Goal: Understand process/instructions: Learn about a topic

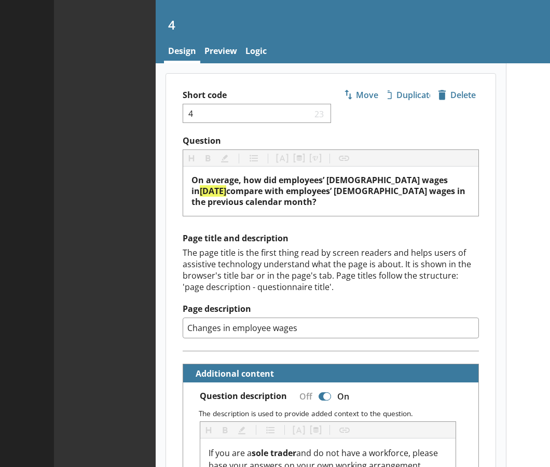
type textarea "x"
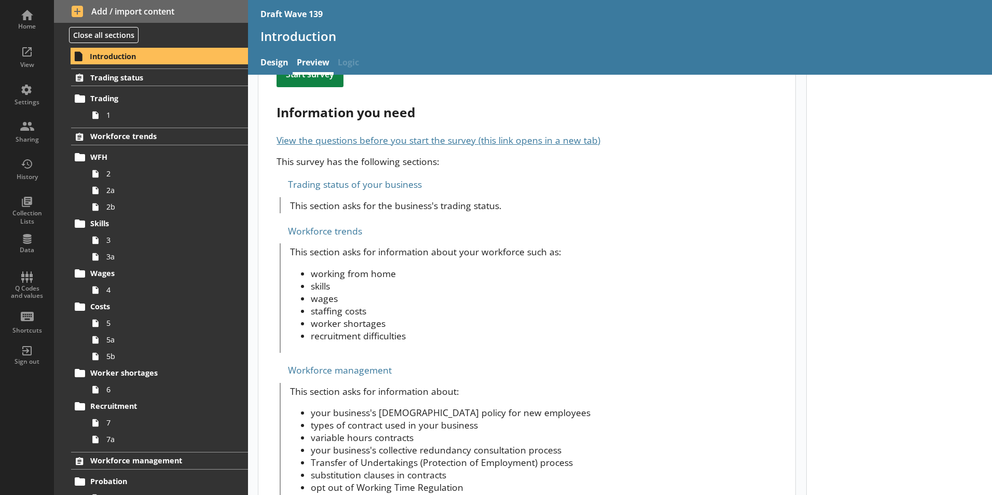
scroll to position [262, 0]
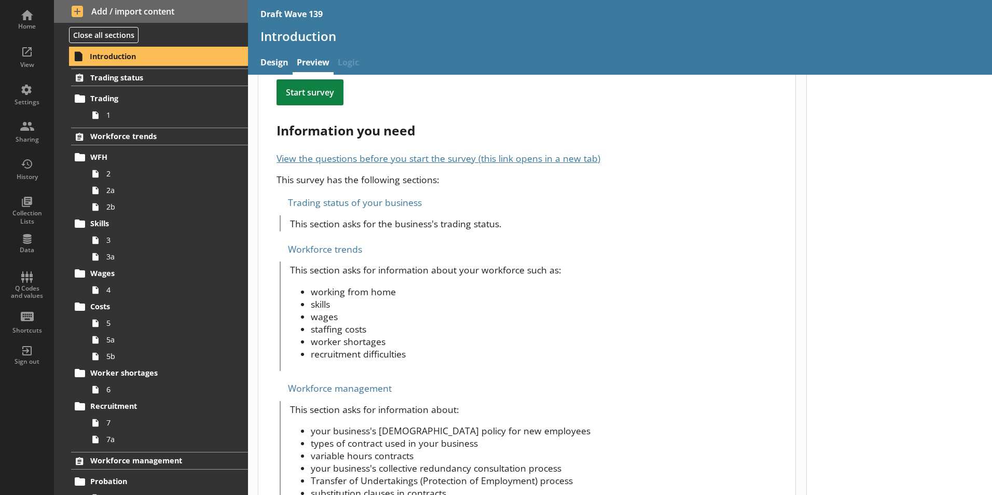
click at [122, 60] on span "Introduction" at bounding box center [154, 56] width 128 height 10
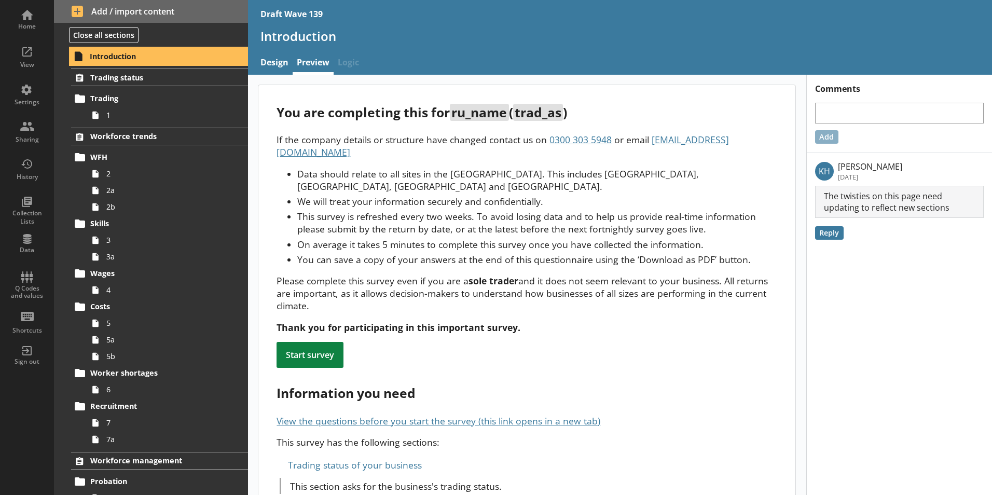
click at [110, 54] on span "Introduction" at bounding box center [154, 56] width 128 height 10
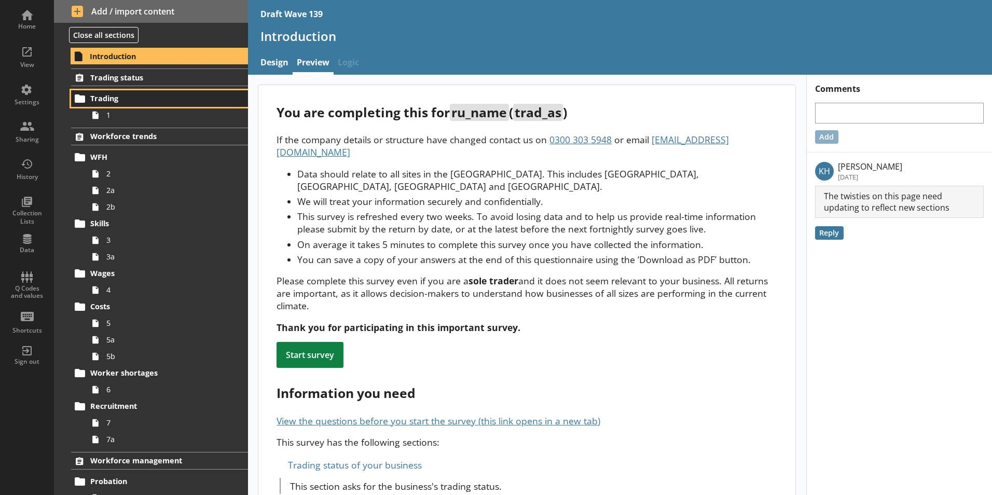
click at [102, 98] on span "Trading" at bounding box center [153, 98] width 127 height 10
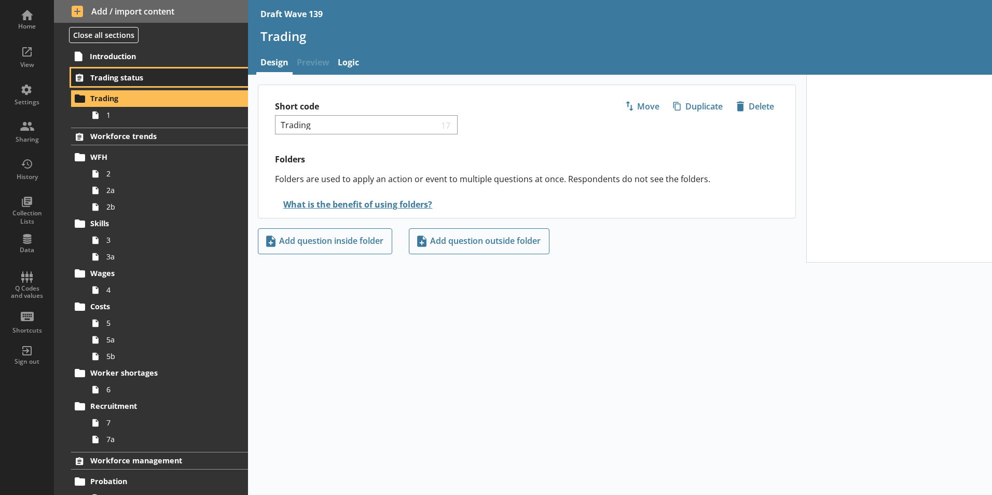
click at [121, 75] on span "Trading status" at bounding box center [153, 78] width 127 height 10
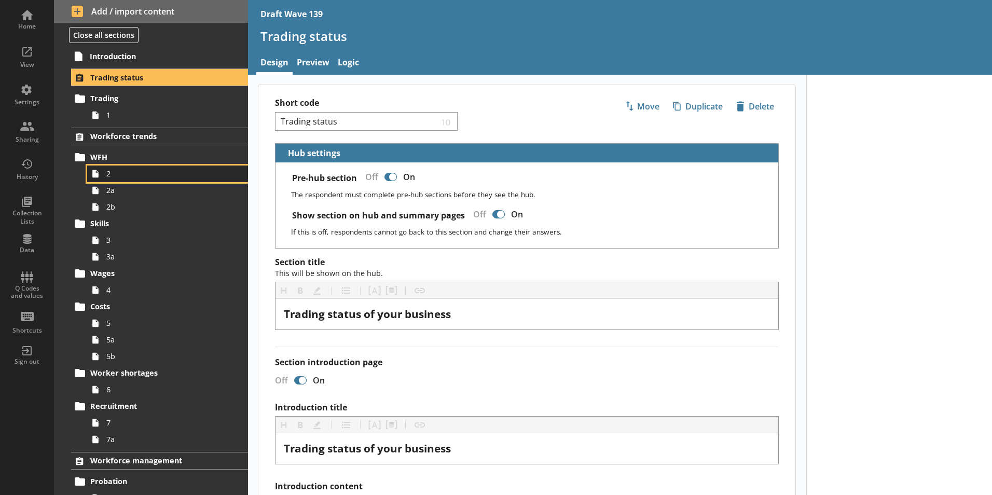
click at [100, 170] on icon at bounding box center [95, 173] width 17 height 17
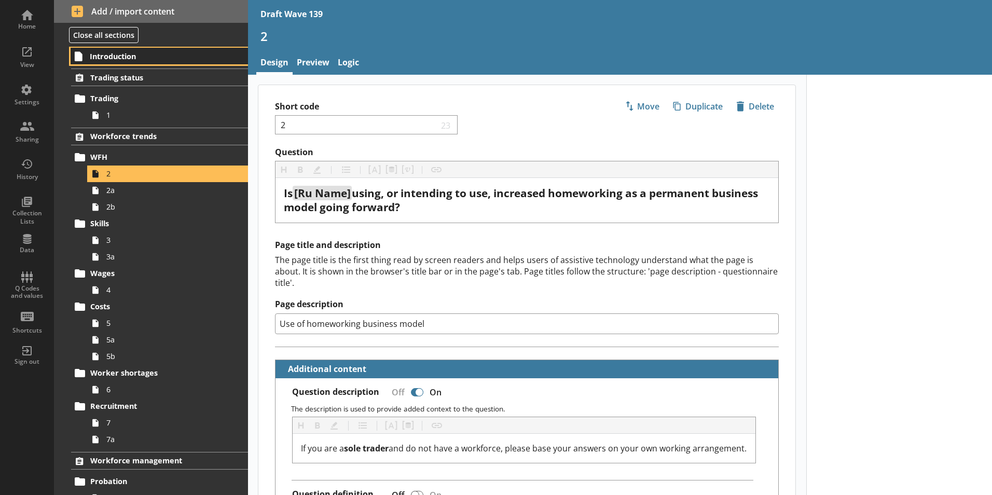
click at [98, 53] on span "Introduction" at bounding box center [154, 56] width 128 height 10
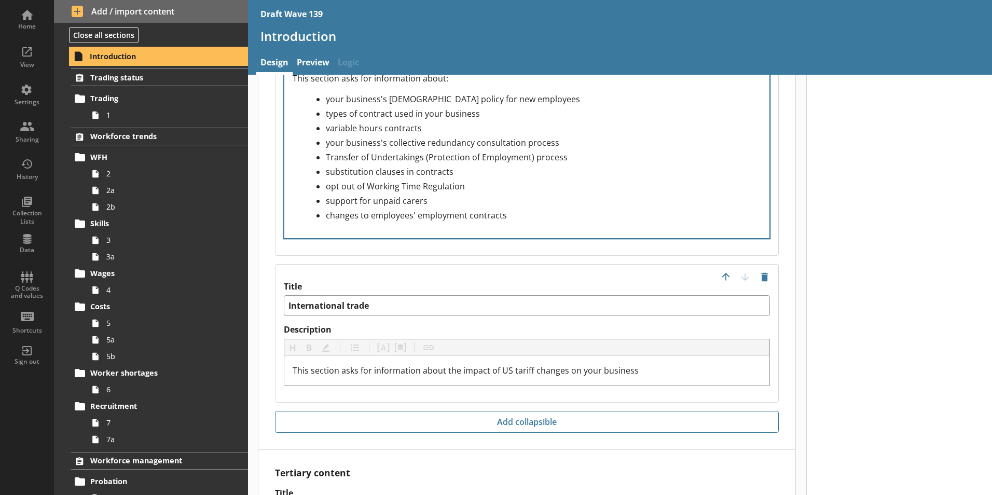
scroll to position [1399, 0]
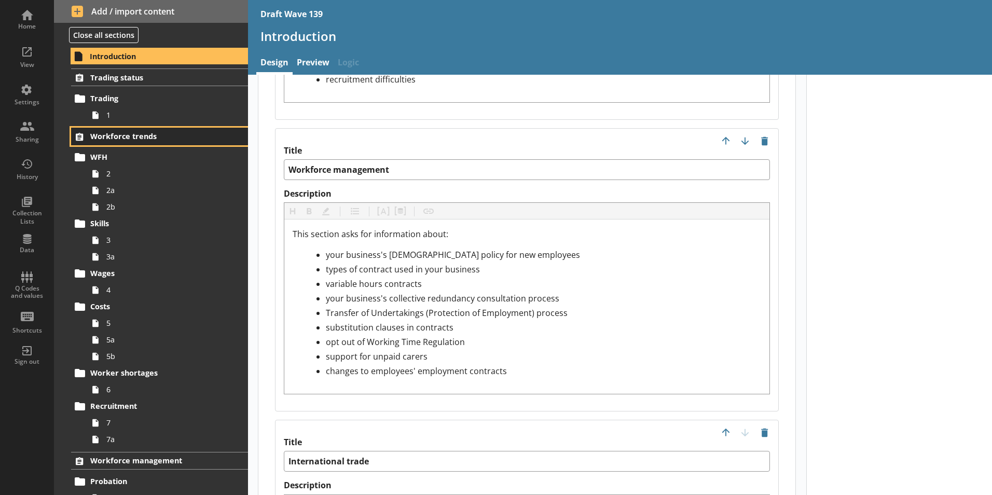
click at [116, 130] on link "Workforce trends" at bounding box center [159, 137] width 177 height 18
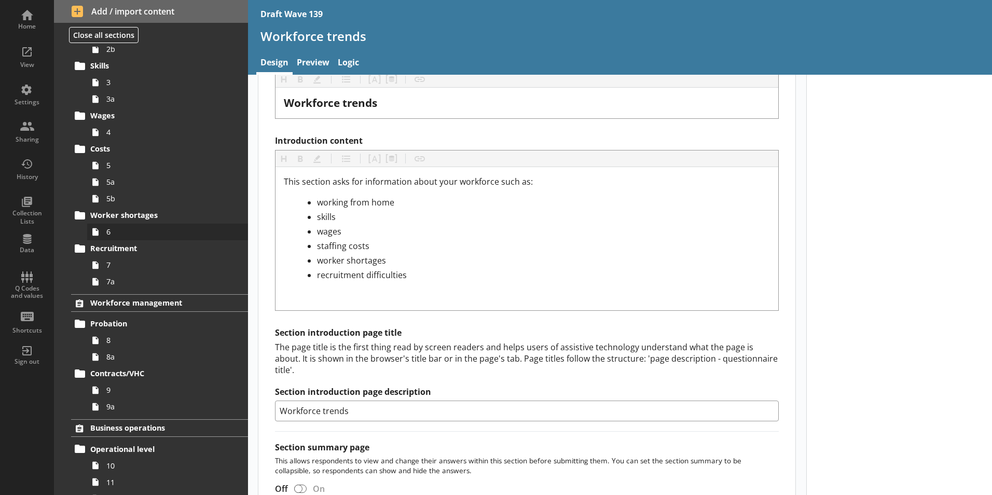
scroll to position [207, 0]
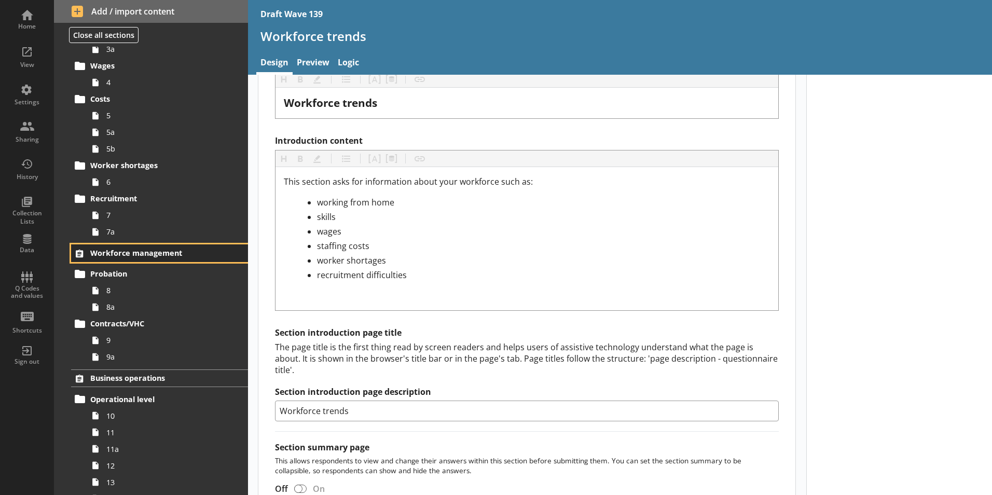
click at [112, 251] on span "Workforce management" at bounding box center [153, 253] width 127 height 10
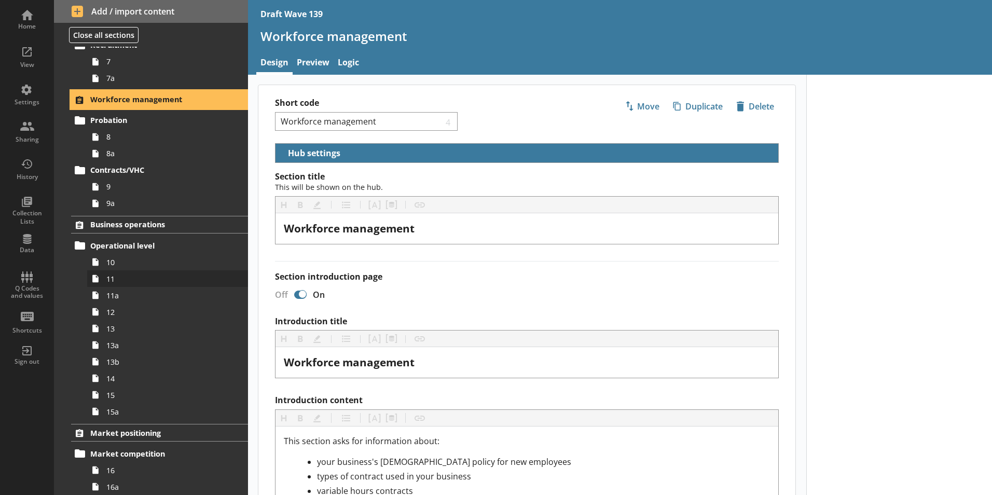
scroll to position [363, 0]
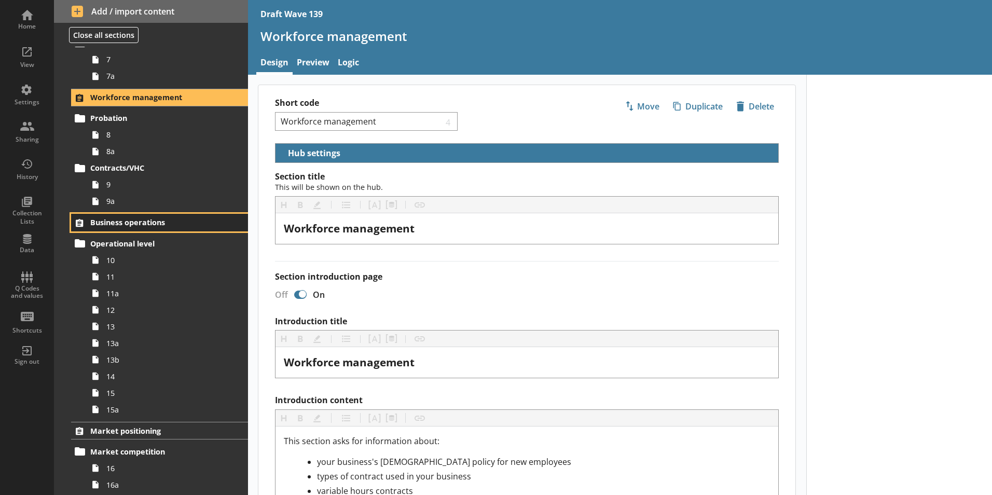
click at [116, 218] on span "Business operations" at bounding box center [153, 222] width 127 height 10
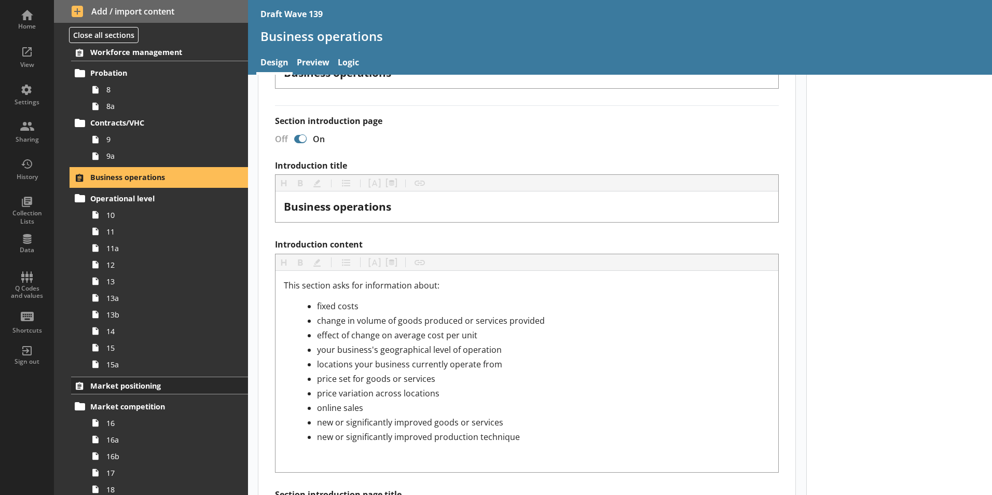
scroll to position [467, 0]
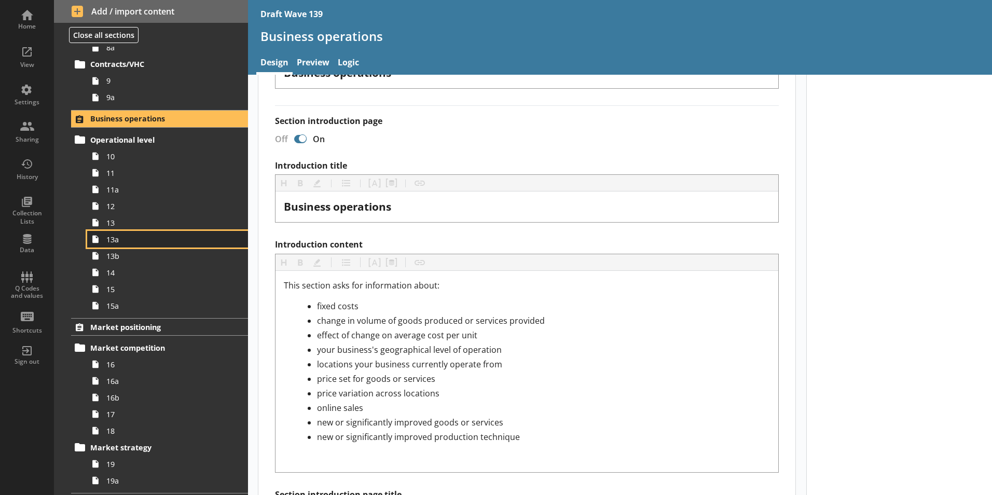
click at [113, 241] on span "13a" at bounding box center [163, 239] width 115 height 10
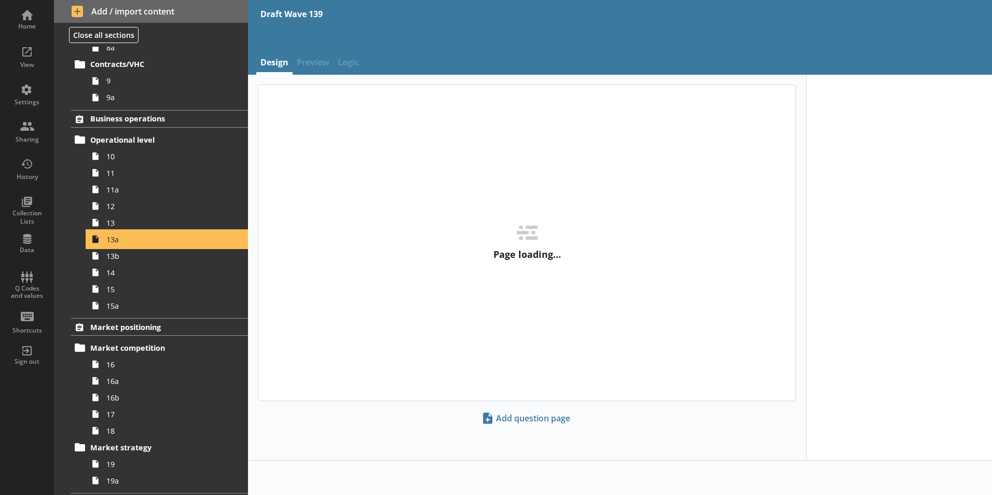
type textarea "x"
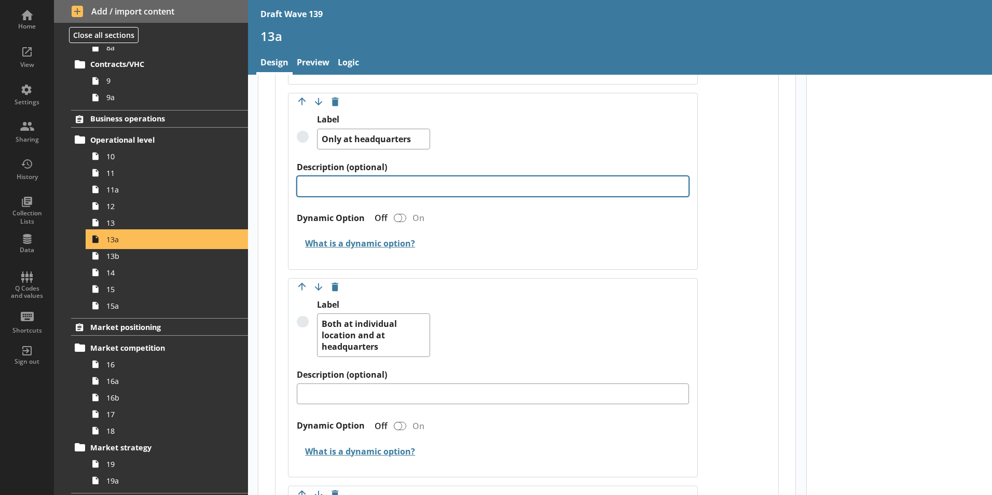
scroll to position [570, 0]
